Goal: Information Seeking & Learning: Learn about a topic

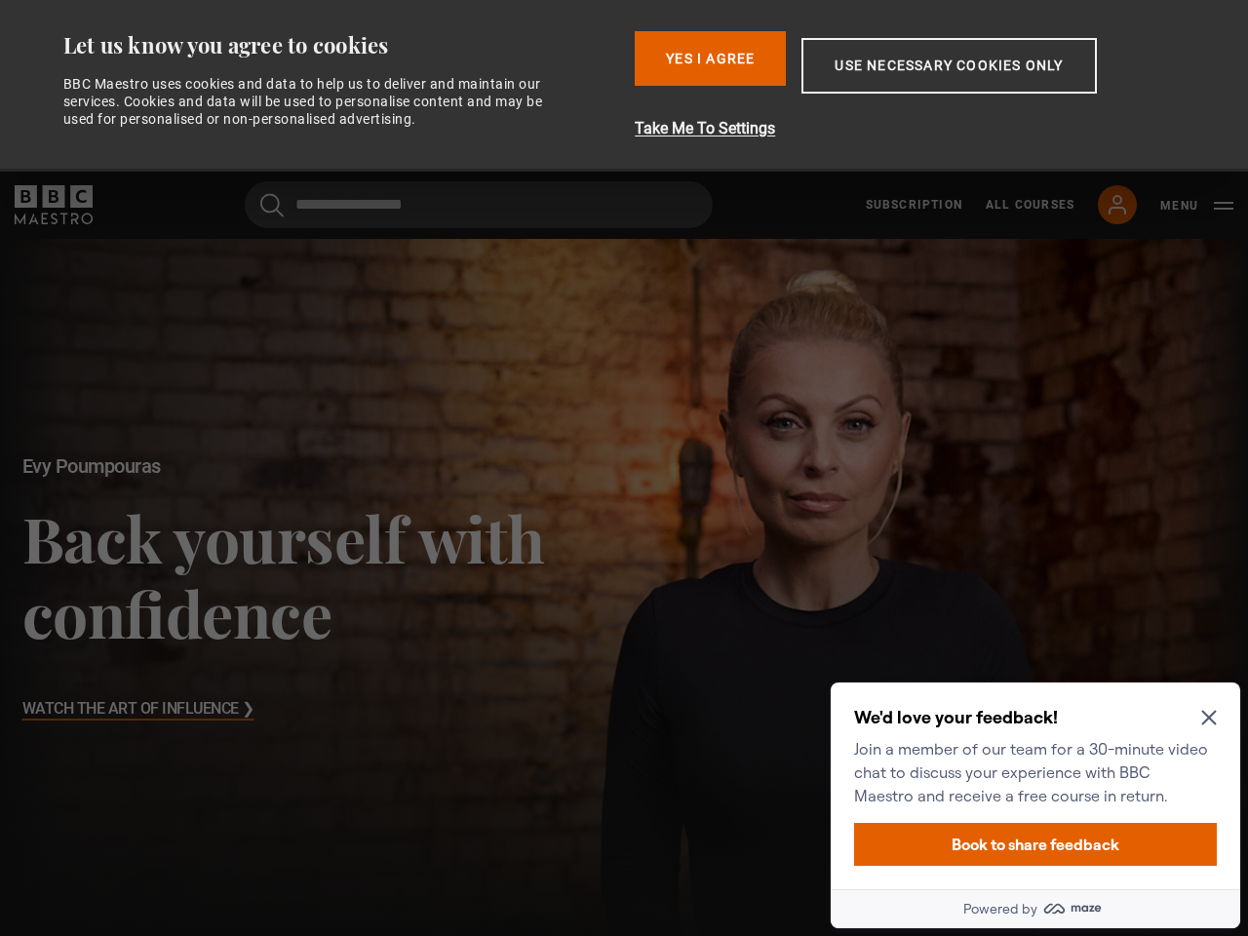
click at [920, 86] on button "Use necessary cookies only" at bounding box center [948, 66] width 294 height 56
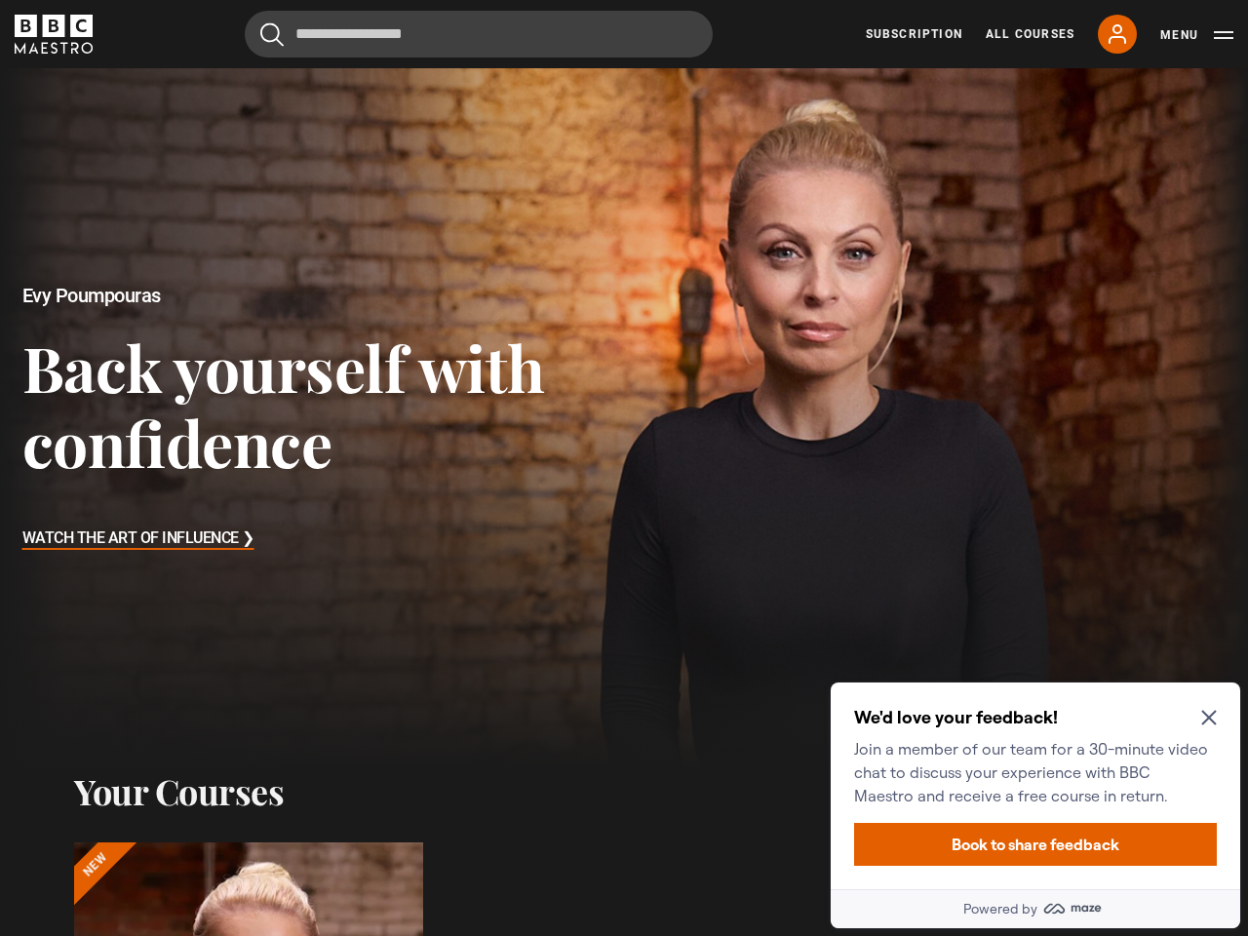
click at [711, 58] on header "Cancel Courses Previous courses Next courses [PERSON_NAME] Writing 12 Related L…" at bounding box center [624, 34] width 1248 height 68
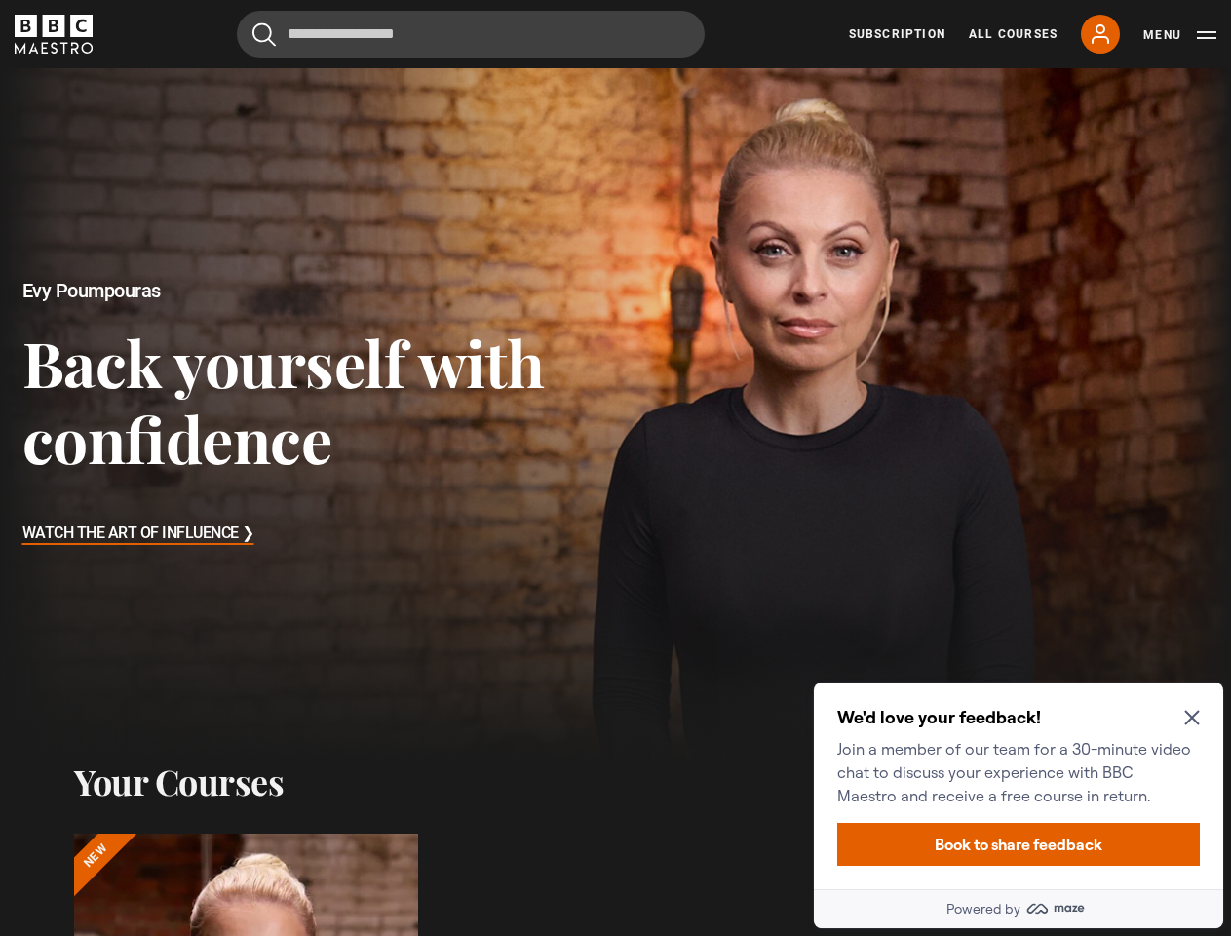
click at [916, 129] on div at bounding box center [615, 414] width 1231 height 692
click at [950, 65] on header "Cancel Courses Previous courses Next courses [PERSON_NAME] Writing 12 Related L…" at bounding box center [615, 34] width 1231 height 68
click at [273, 205] on div "Evy Poumpouras Back yourself with confidence Watch The Art of Influence ❯" at bounding box center [308, 414] width 616 height 692
click at [1197, 206] on div at bounding box center [615, 414] width 1231 height 692
click at [1179, 206] on div at bounding box center [615, 414] width 1231 height 692
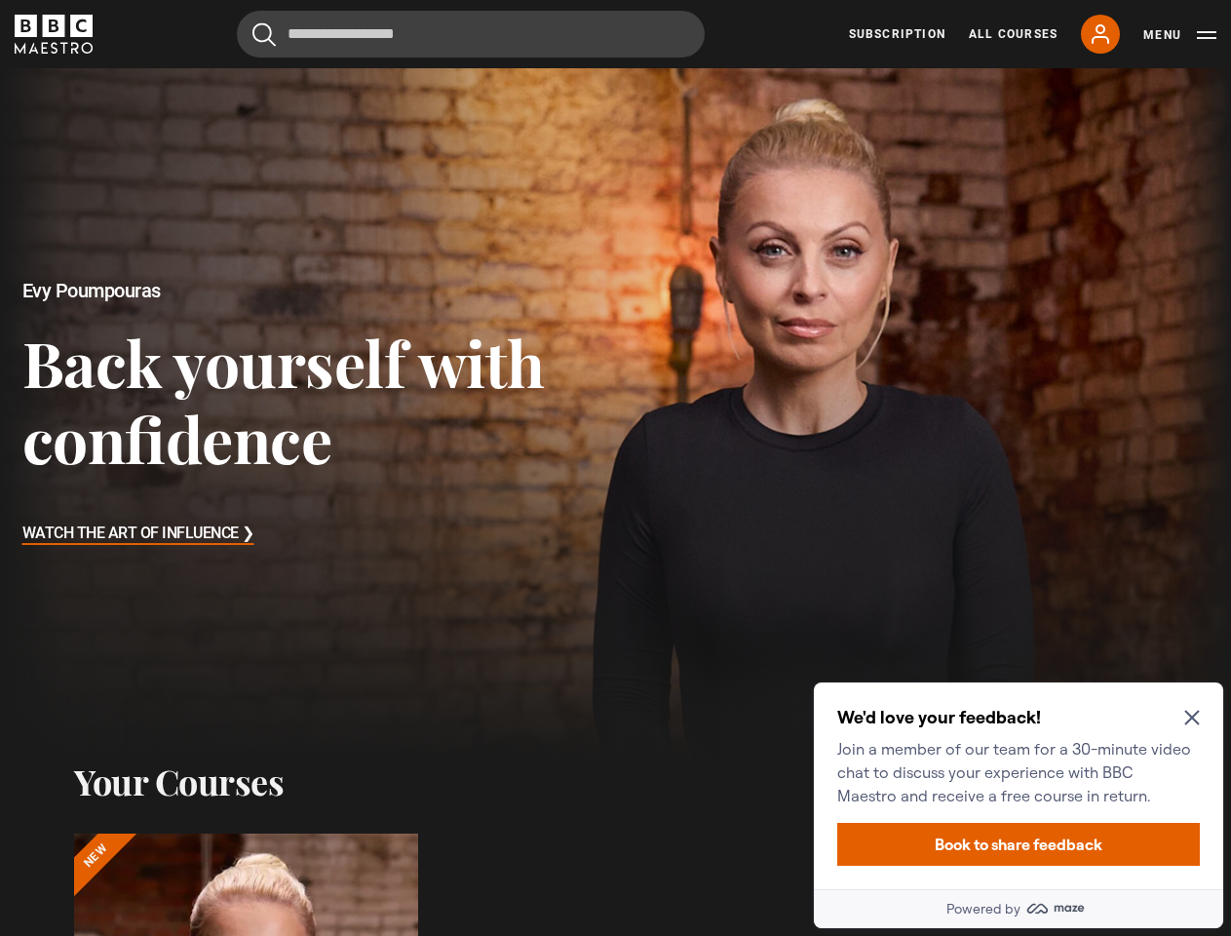
click at [1035, 805] on p "Join a member of our team for a 30-minute video chat to discuss your experience…" at bounding box center [1014, 772] width 355 height 70
click at [1035, 844] on button "Book to share feedback" at bounding box center [1018, 844] width 363 height 43
